Goal: Task Accomplishment & Management: Use online tool/utility

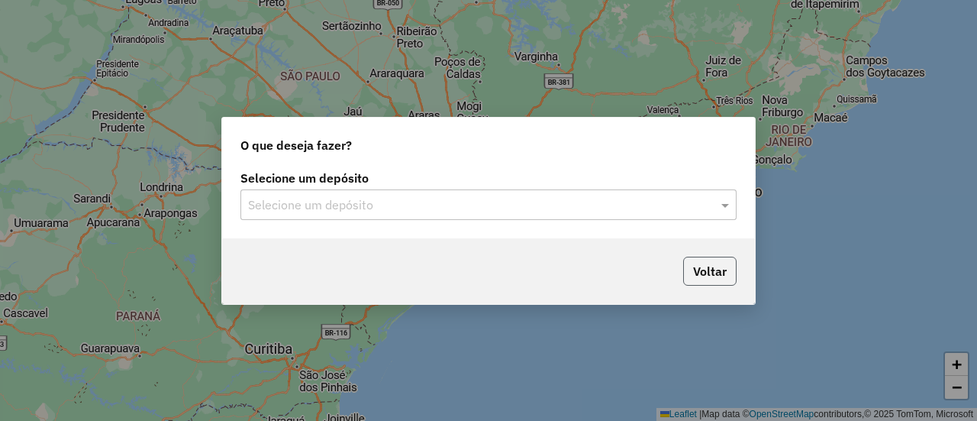
click at [711, 264] on button "Voltar" at bounding box center [709, 271] width 53 height 29
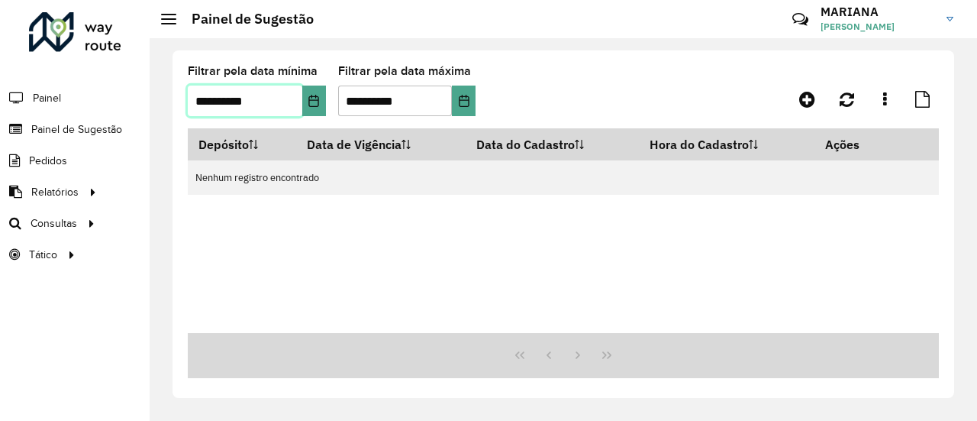
click at [284, 109] on input "**********" at bounding box center [245, 101] width 115 height 31
click at [305, 107] on button "Choose Date" at bounding box center [314, 101] width 24 height 31
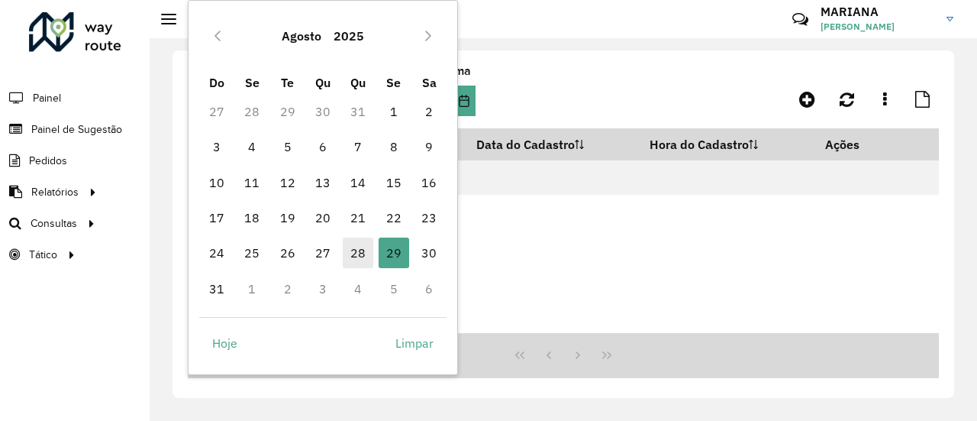
click at [351, 254] on span "28" at bounding box center [358, 252] width 31 height 31
type input "**********"
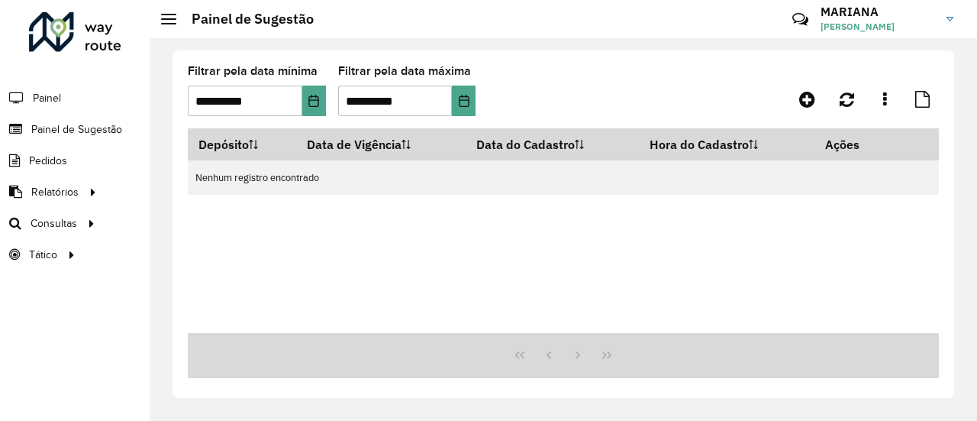
click at [351, 254] on hb-app "**********" at bounding box center [488, 210] width 977 height 421
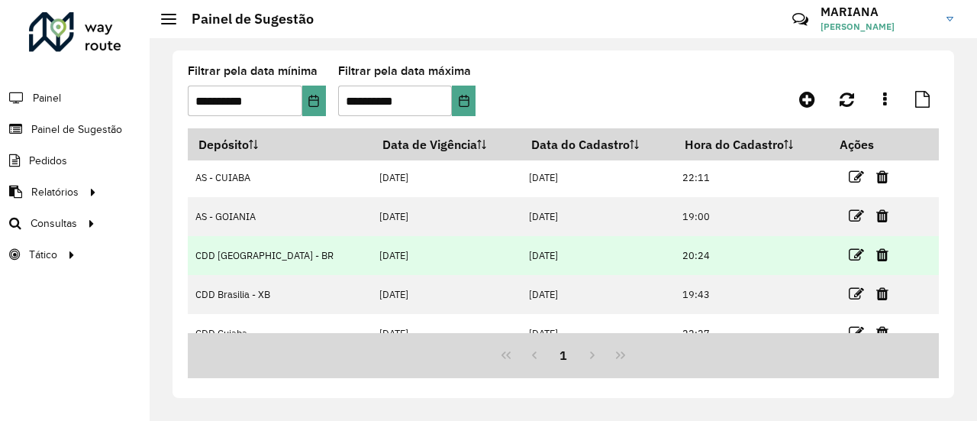
scroll to position [40, 0]
click at [849, 251] on icon at bounding box center [856, 255] width 15 height 15
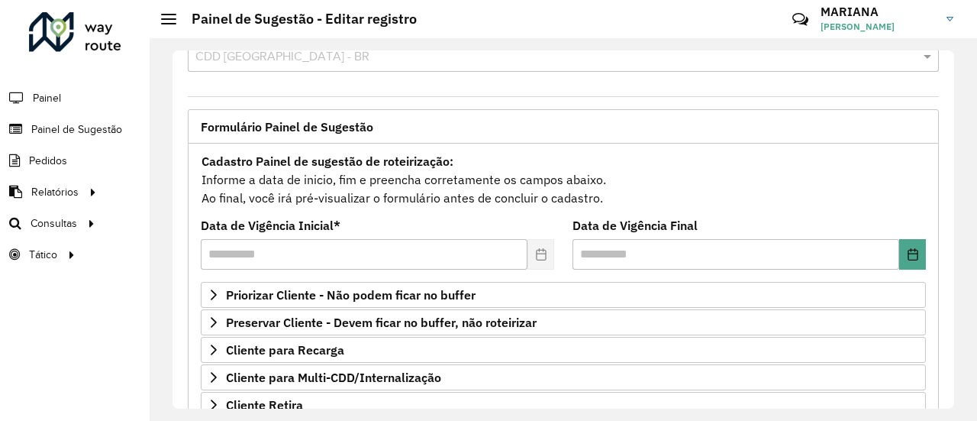
scroll to position [55, 0]
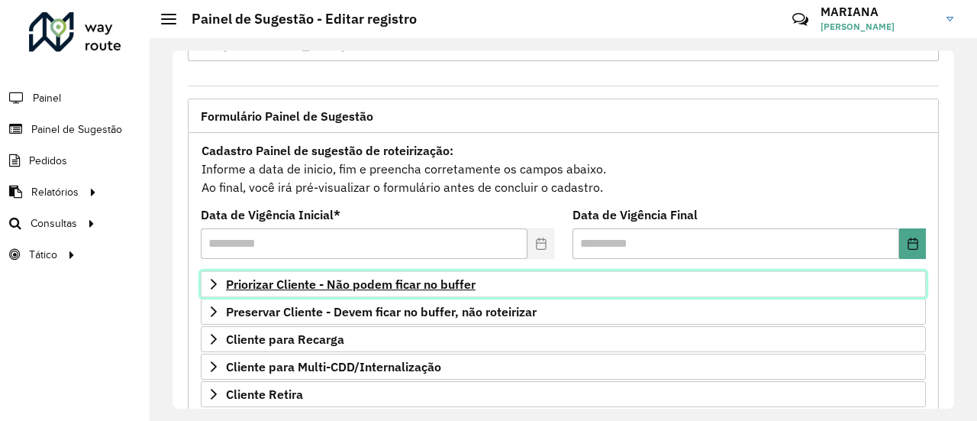
click at [348, 287] on span "Priorizar Cliente - Não podem ficar no buffer" at bounding box center [351, 284] width 250 height 12
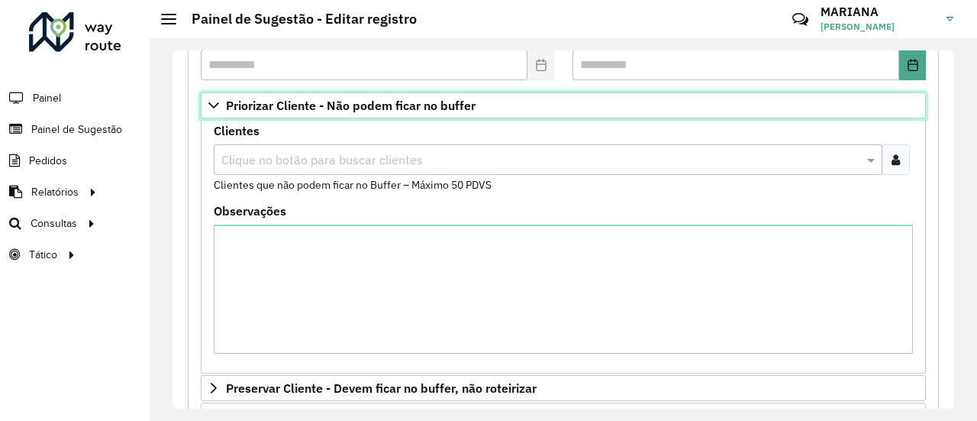
scroll to position [0, 0]
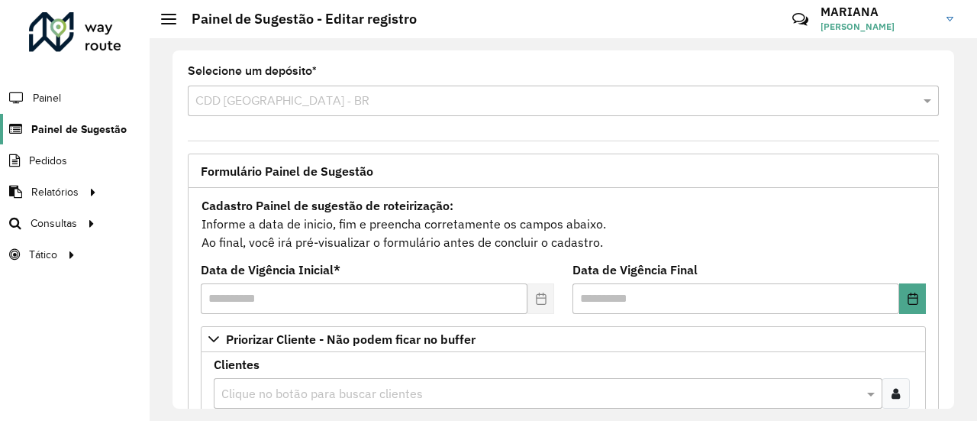
click at [116, 129] on span "Painel de Sugestão" at bounding box center [78, 129] width 95 height 16
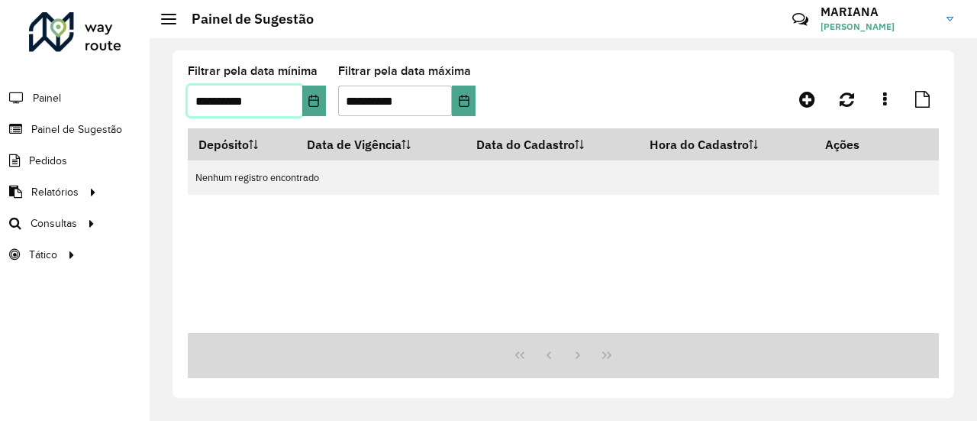
click at [237, 110] on input "**********" at bounding box center [245, 101] width 115 height 31
click at [310, 109] on button "Choose Date" at bounding box center [314, 101] width 24 height 31
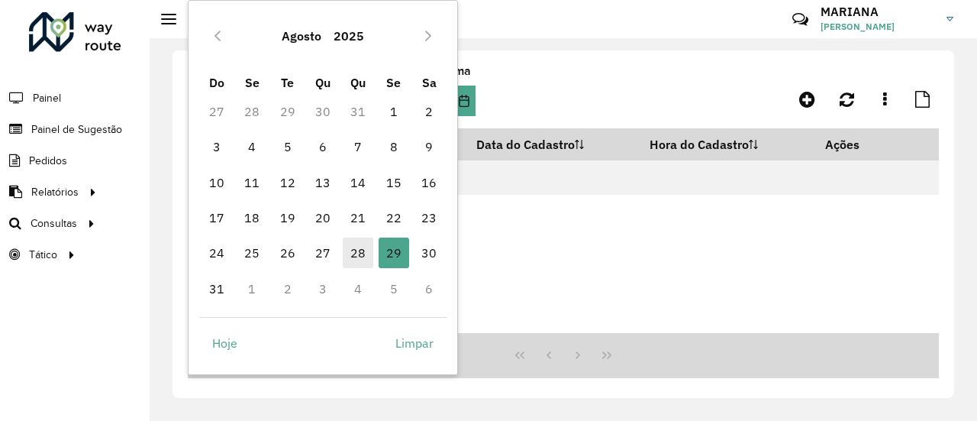
click at [354, 259] on span "28" at bounding box center [358, 252] width 31 height 31
type input "**********"
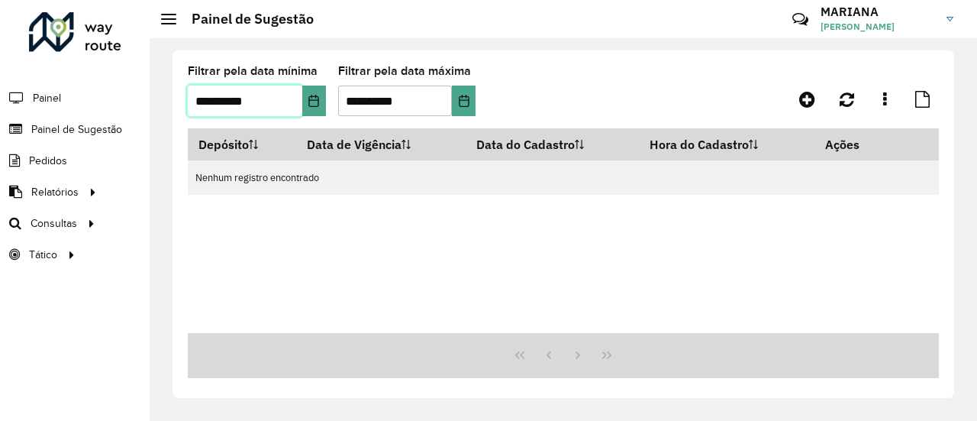
click at [354, 259] on span "28" at bounding box center [358, 252] width 31 height 31
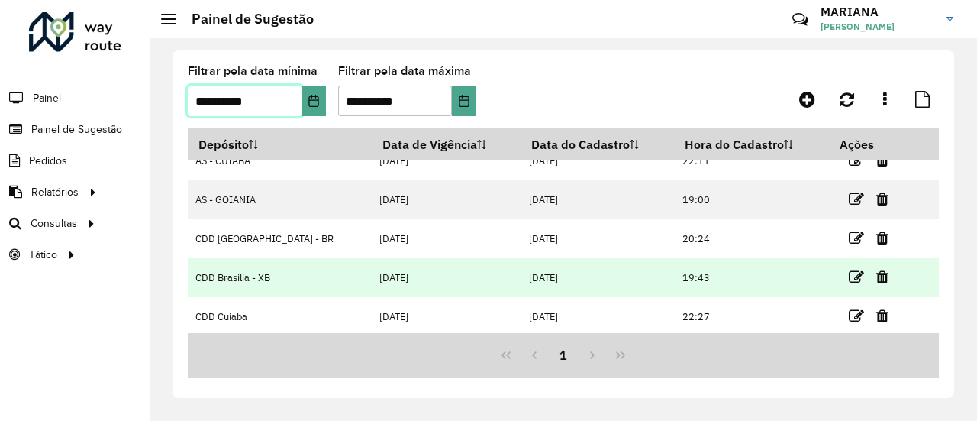
scroll to position [60, 0]
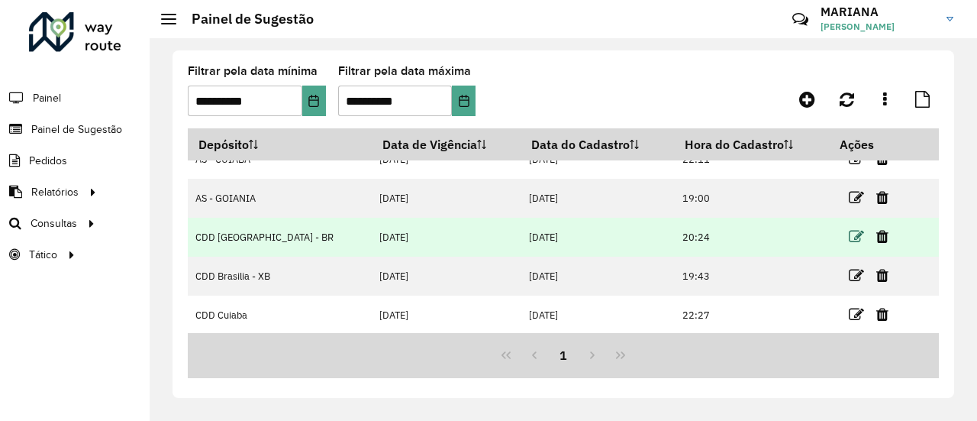
click at [849, 241] on icon at bounding box center [856, 236] width 15 height 15
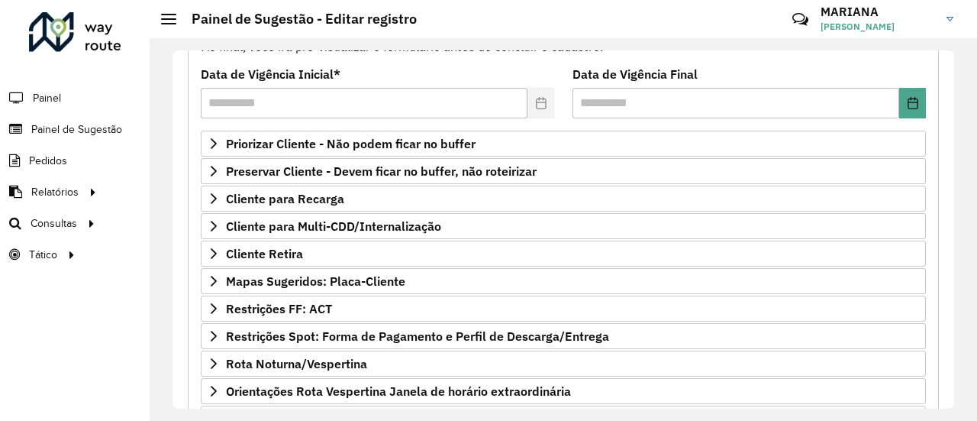
scroll to position [331, 0]
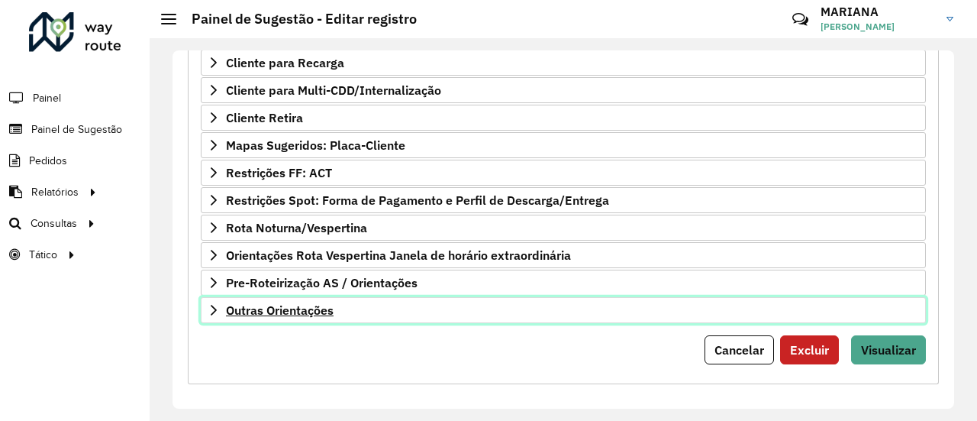
click at [343, 302] on link "Outras Orientações" at bounding box center [563, 310] width 725 height 26
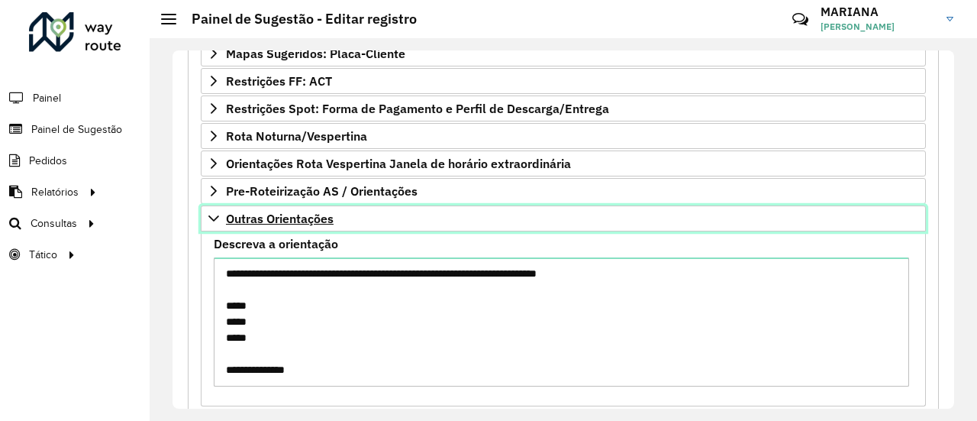
scroll to position [1, 0]
click at [249, 218] on span "Outras Orientações" at bounding box center [280, 218] width 108 height 12
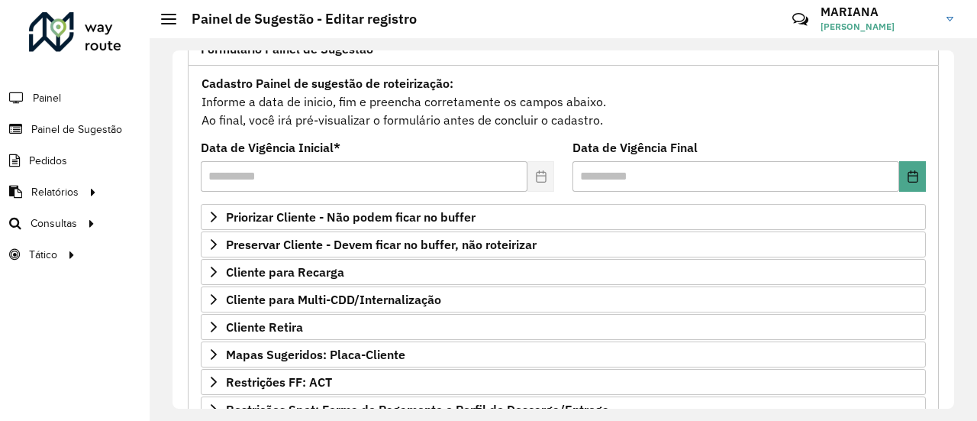
scroll to position [122, 0]
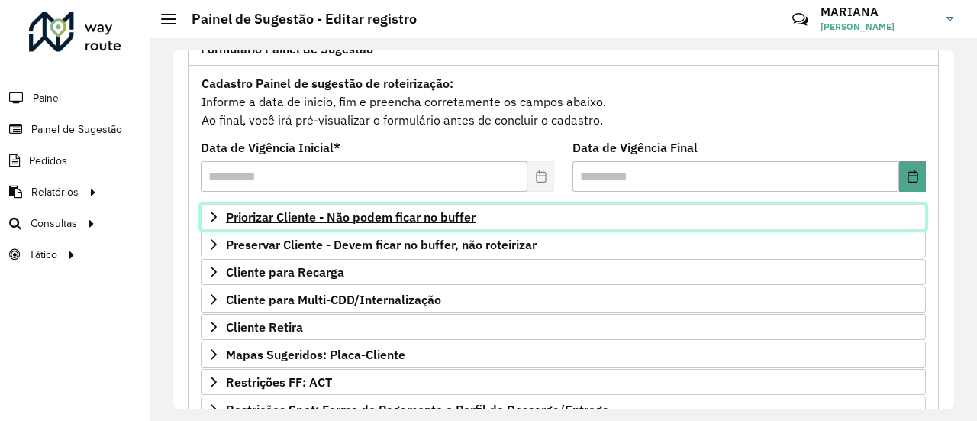
click at [251, 215] on span "Priorizar Cliente - Não podem ficar no buffer" at bounding box center [351, 217] width 250 height 12
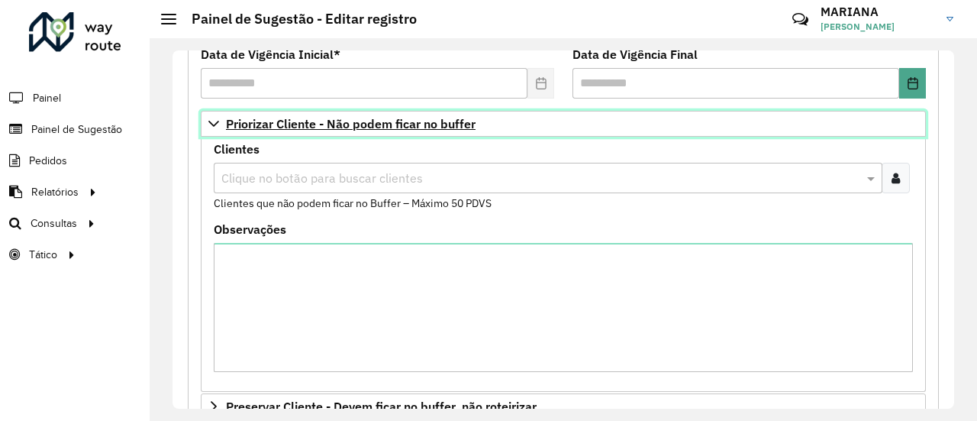
scroll to position [241, 0]
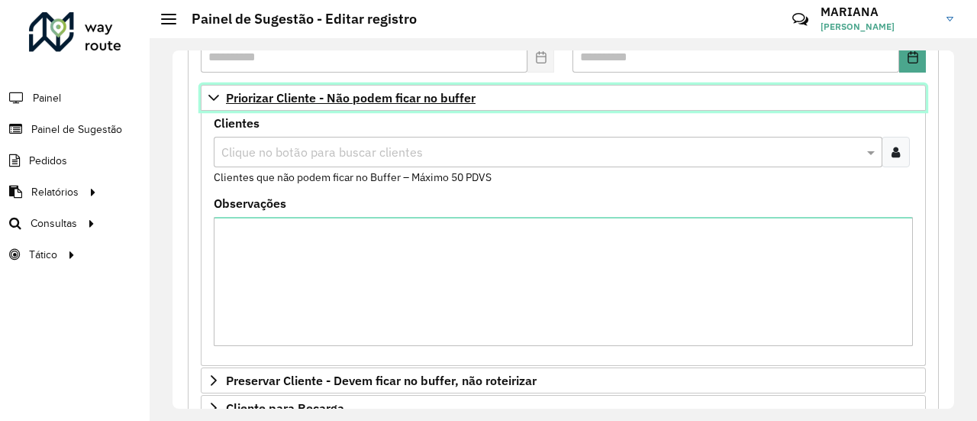
click at [305, 101] on span "Priorizar Cliente - Não podem ficar no buffer" at bounding box center [351, 98] width 250 height 12
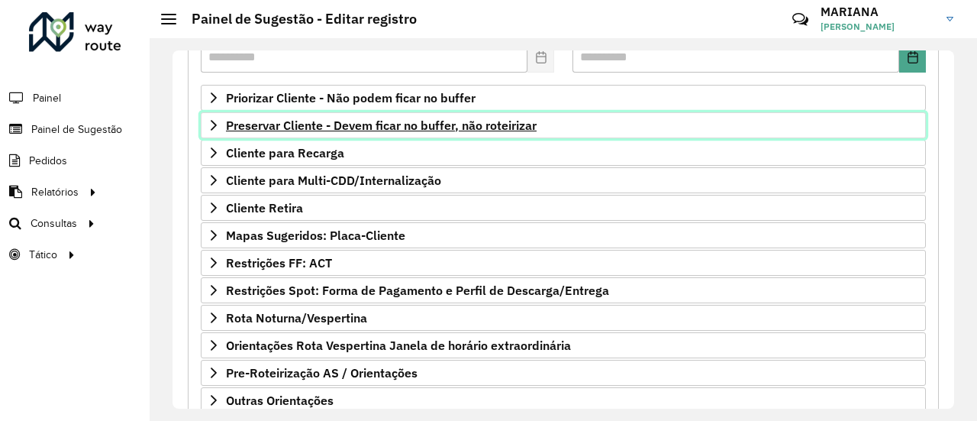
click at [305, 129] on span "Preservar Cliente - Devem ficar no buffer, não roteirizar" at bounding box center [381, 125] width 311 height 12
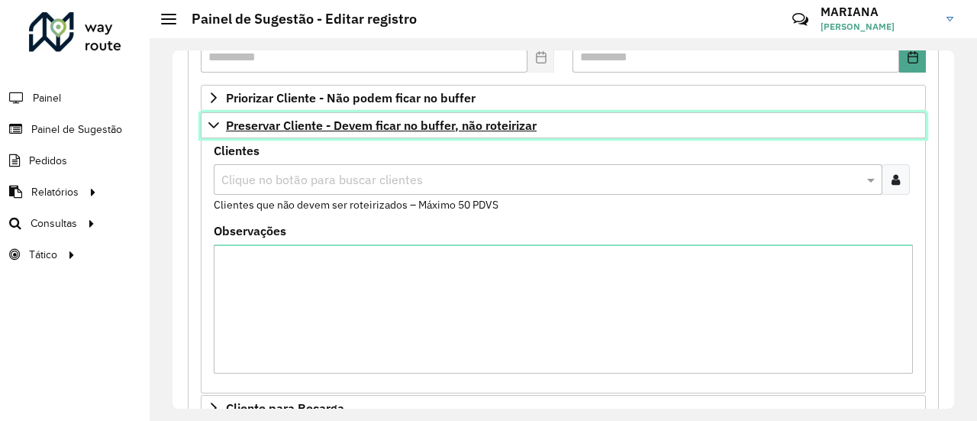
click at [305, 130] on span "Preservar Cliente - Devem ficar no buffer, não roteirizar" at bounding box center [381, 125] width 311 height 12
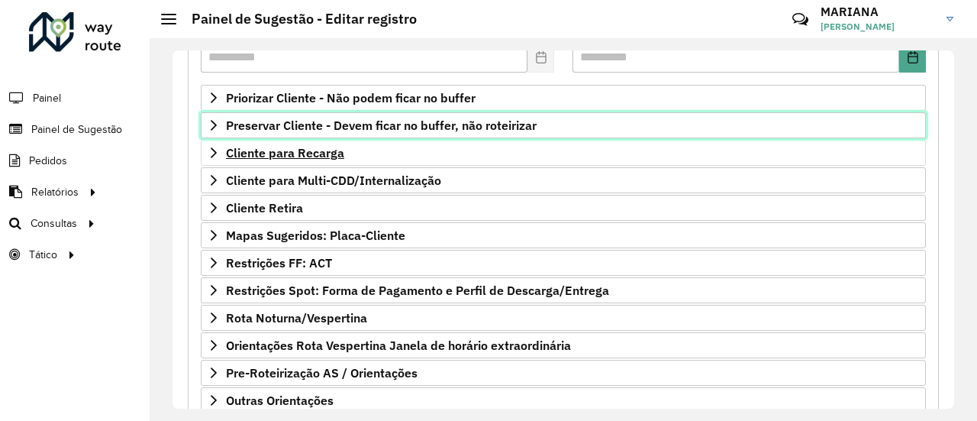
scroll to position [331, 0]
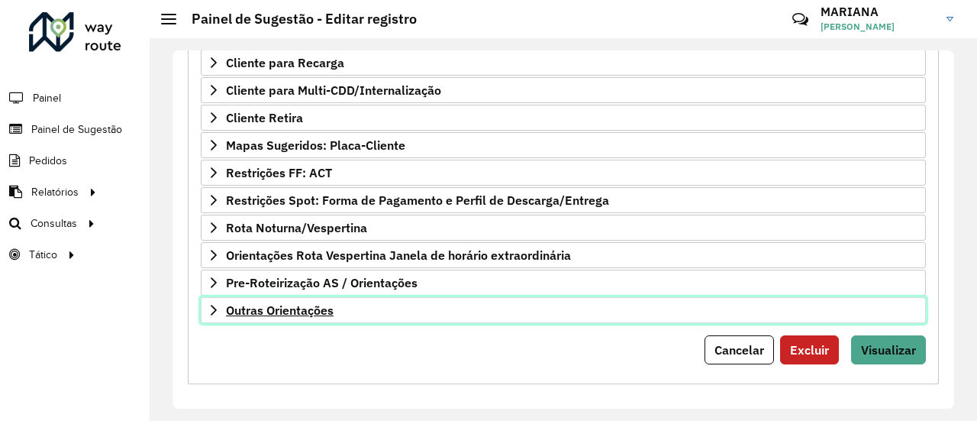
click at [283, 305] on span "Outras Orientações" at bounding box center [280, 310] width 108 height 12
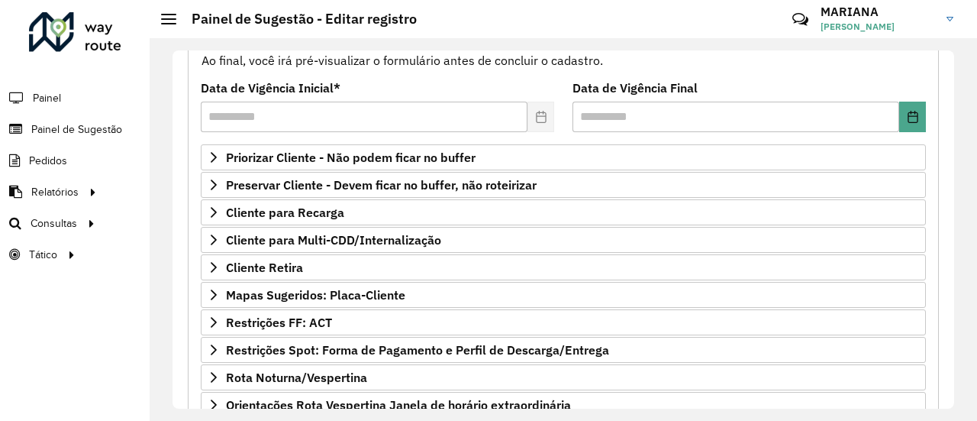
scroll to position [0, 0]
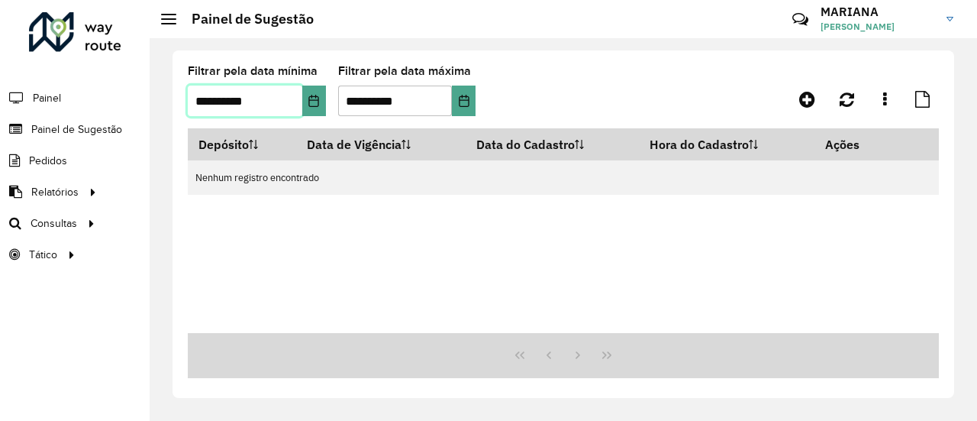
click at [273, 95] on input "**********" at bounding box center [245, 101] width 115 height 31
click at [313, 117] on formly-field "**********" at bounding box center [257, 97] width 138 height 63
click at [315, 106] on icon "Choose Date" at bounding box center [314, 101] width 10 height 12
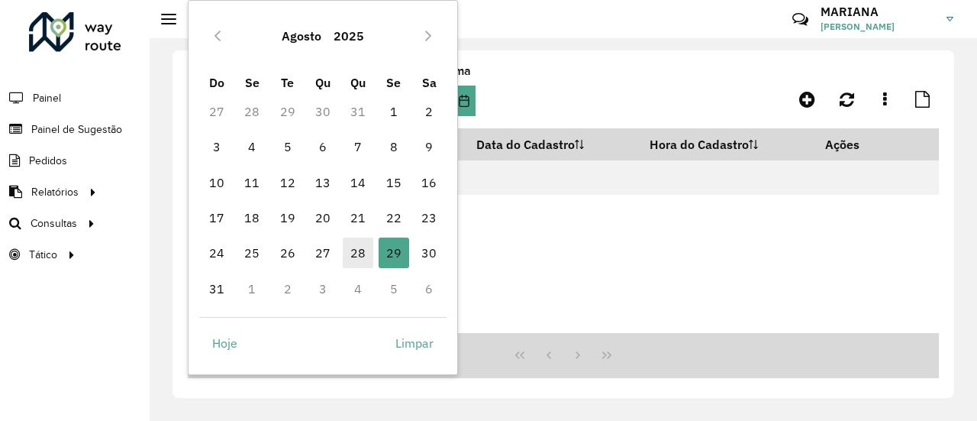
click at [357, 257] on span "28" at bounding box center [358, 252] width 31 height 31
type input "**********"
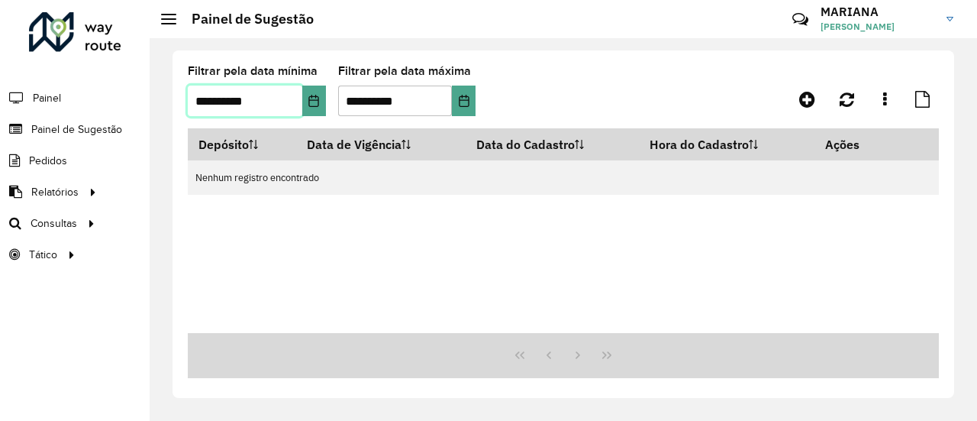
click at [357, 257] on span "28" at bounding box center [358, 252] width 31 height 31
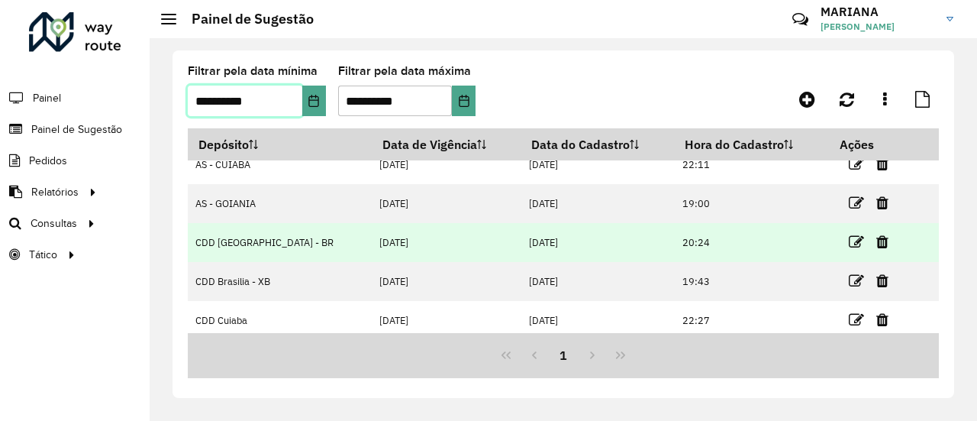
scroll to position [55, 0]
click at [849, 242] on icon at bounding box center [856, 241] width 15 height 15
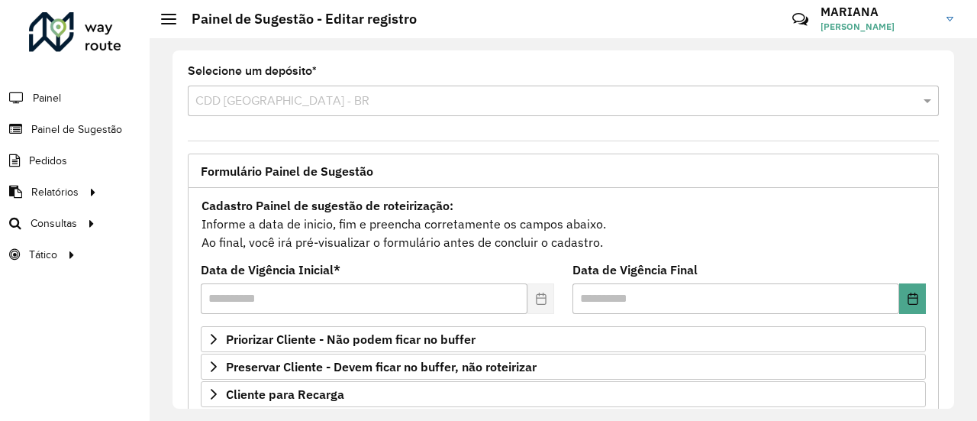
scroll to position [127, 0]
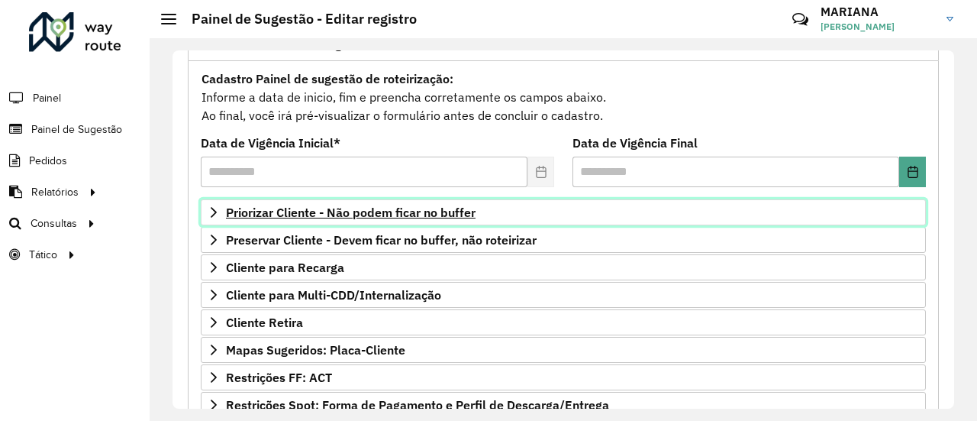
click at [353, 208] on span "Priorizar Cliente - Não podem ficar no buffer" at bounding box center [351, 212] width 250 height 12
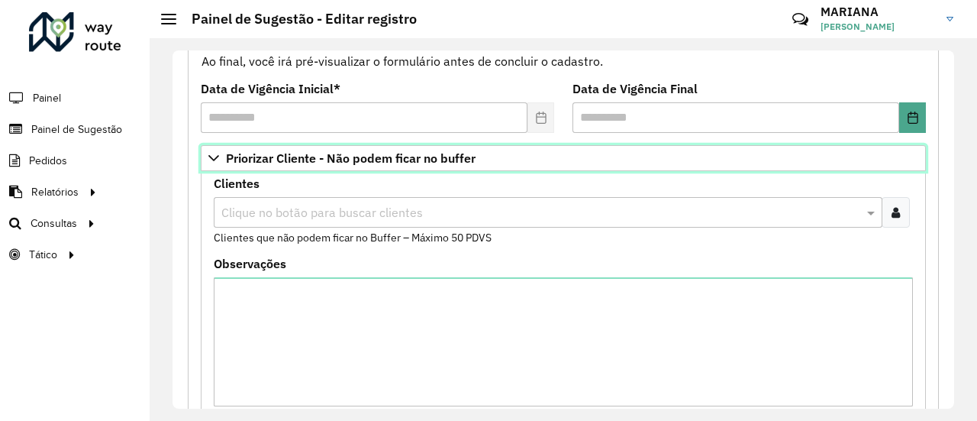
scroll to position [0, 0]
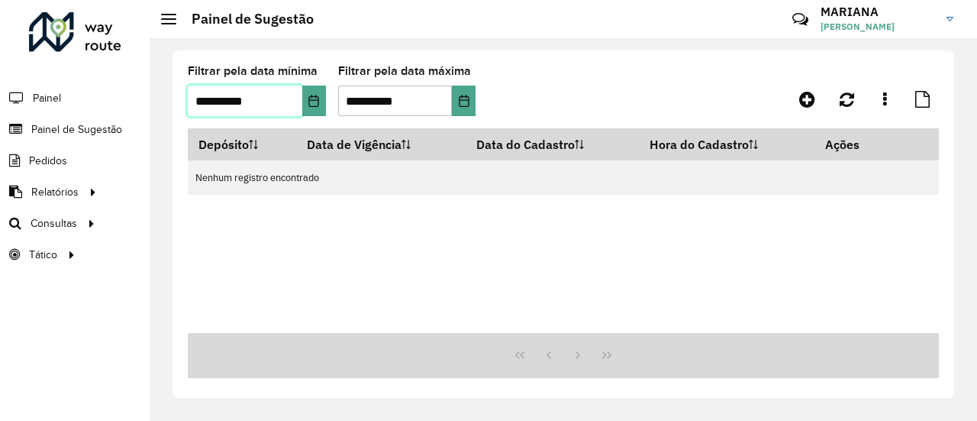
click at [231, 105] on input "**********" at bounding box center [245, 101] width 115 height 31
click at [313, 98] on icon "Choose Date" at bounding box center [314, 101] width 12 height 12
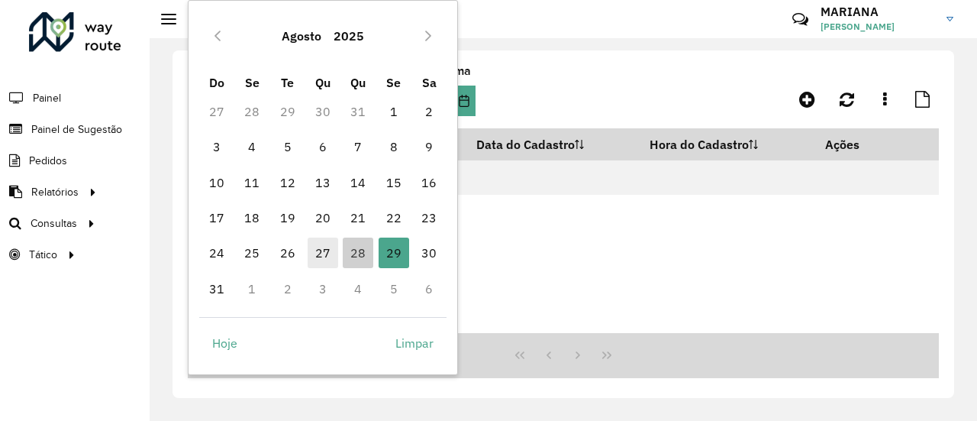
click at [319, 256] on span "27" at bounding box center [323, 252] width 31 height 31
type input "**********"
click at [319, 256] on span "27" at bounding box center [323, 252] width 31 height 31
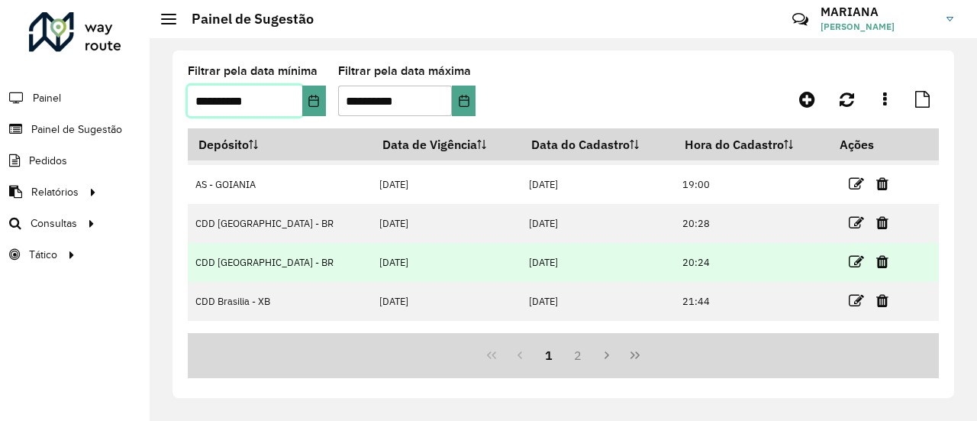
scroll to position [238, 0]
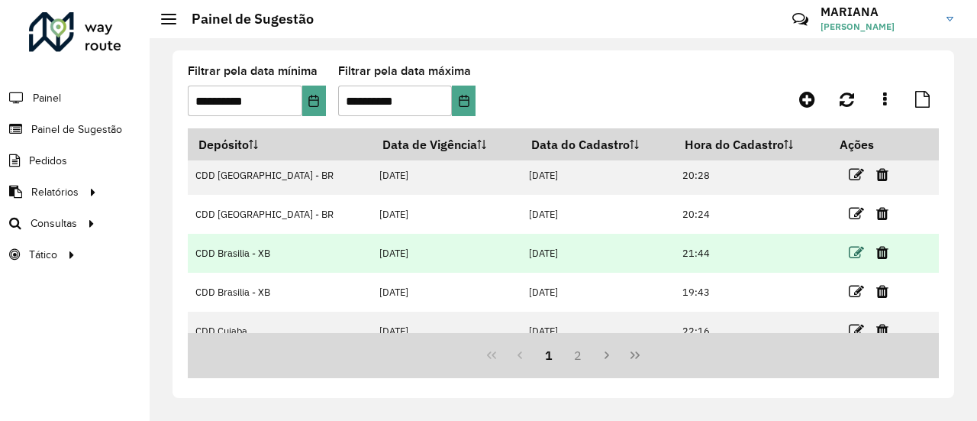
click at [849, 254] on icon at bounding box center [856, 252] width 15 height 15
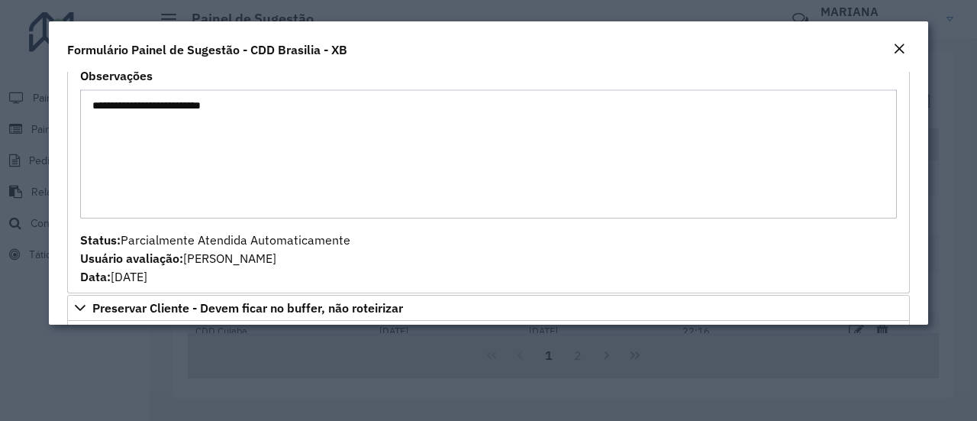
scroll to position [0, 0]
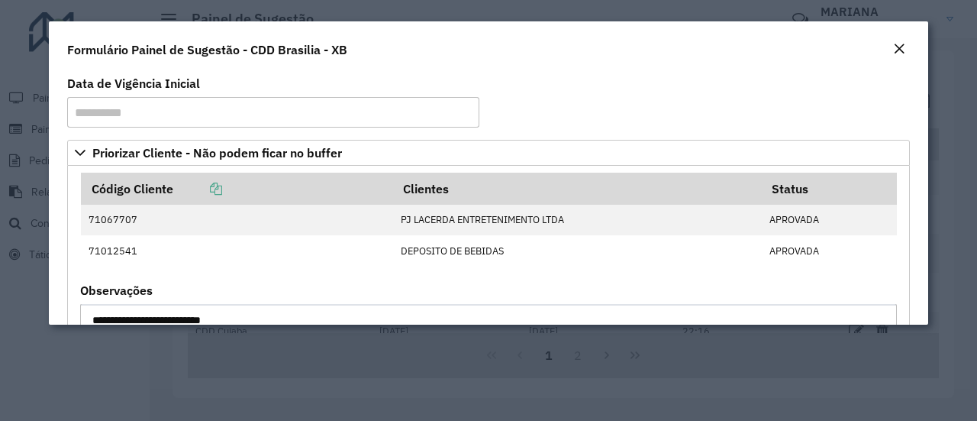
click at [895, 44] on em "Close" at bounding box center [899, 49] width 12 height 12
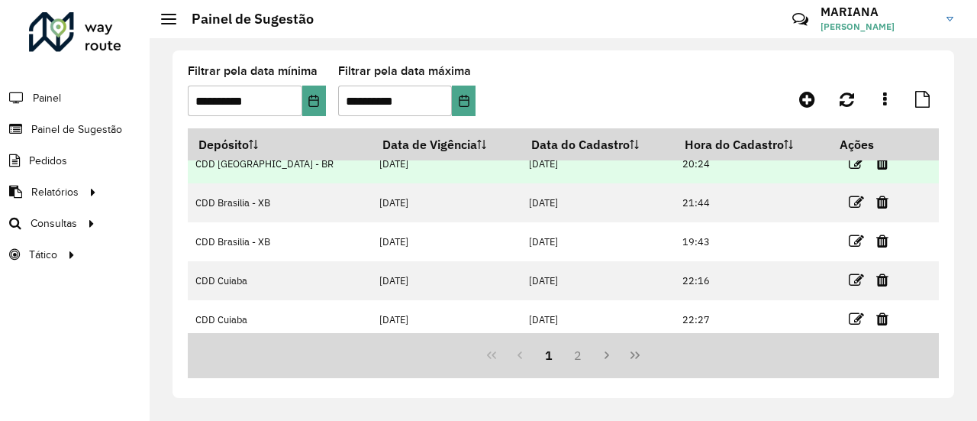
scroll to position [291, 0]
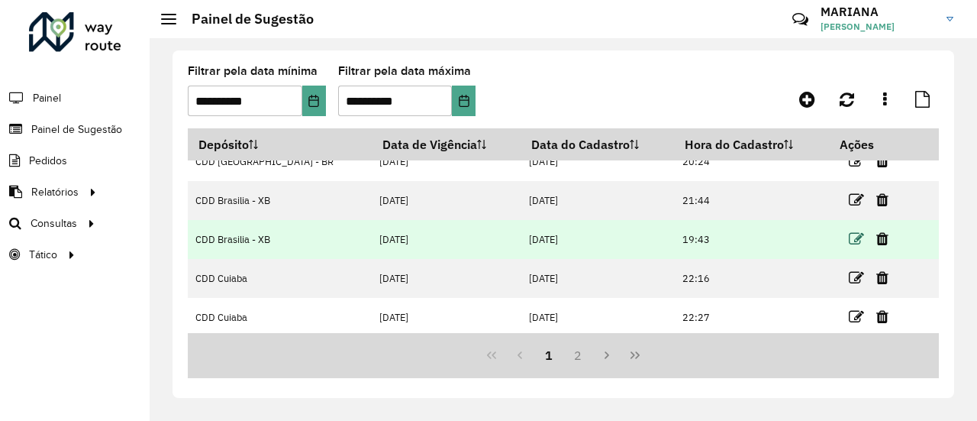
click at [849, 243] on icon at bounding box center [856, 238] width 15 height 15
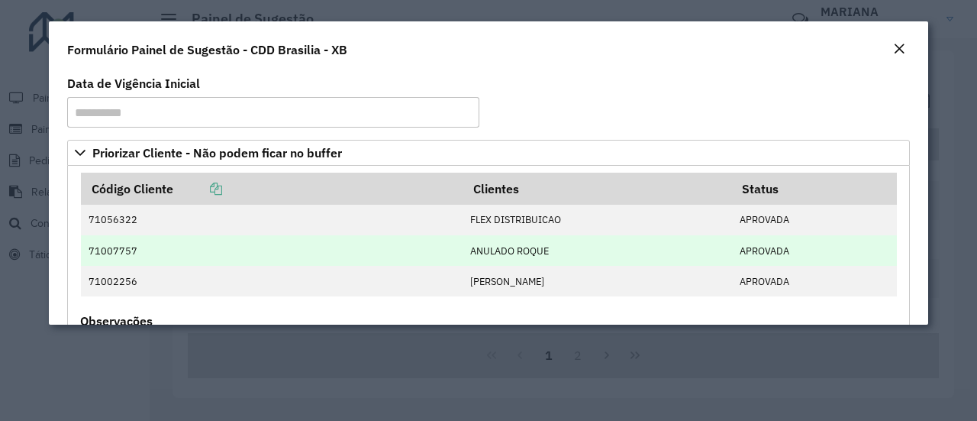
scroll to position [182, 0]
